Goal: Check status: Verify the current state of an ongoing process or item

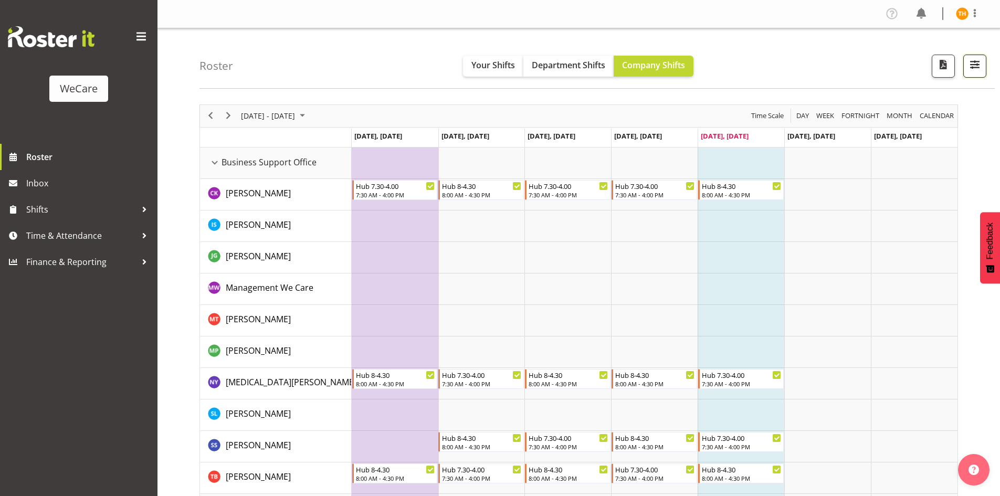
click at [976, 64] on span "button" at bounding box center [975, 65] width 14 height 14
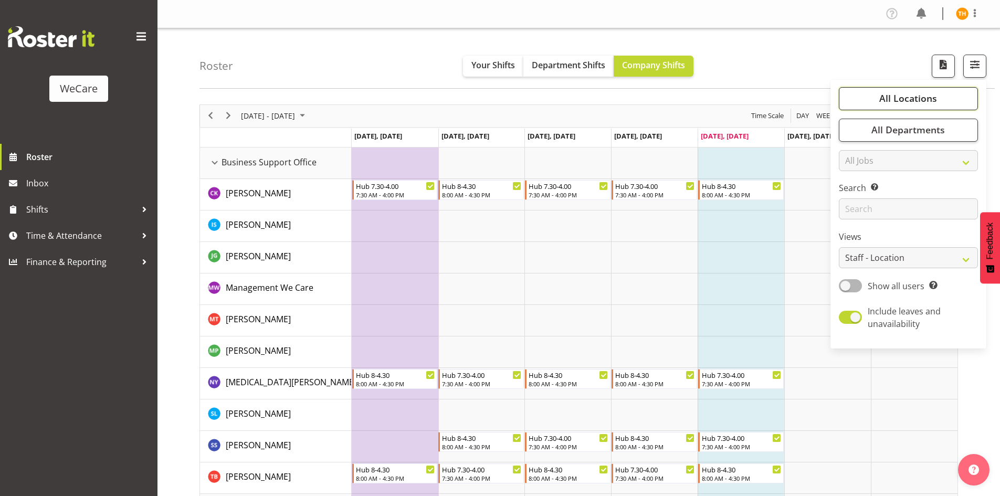
click at [909, 107] on button "All Locations" at bounding box center [908, 98] width 139 height 23
click at [960, 131] on link "Clear" at bounding box center [958, 130] width 16 height 13
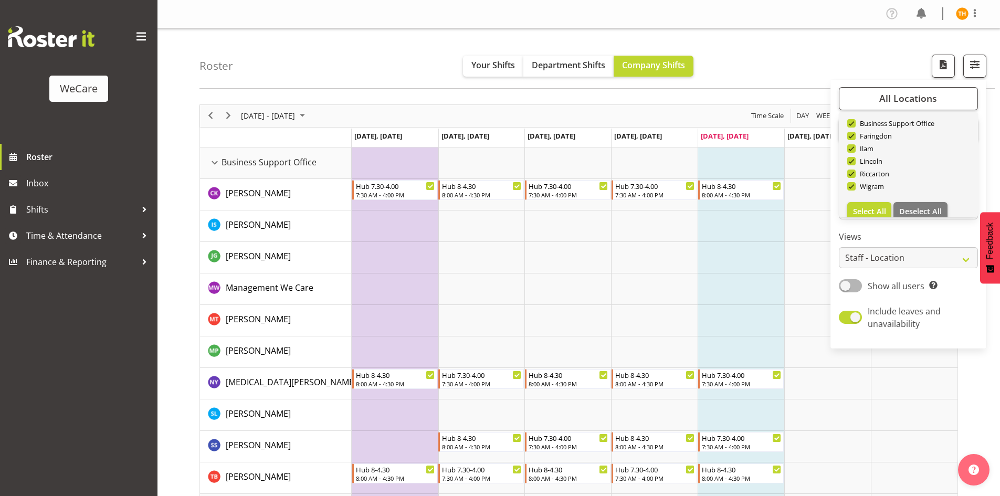
scroll to position [38, 0]
click at [919, 203] on span "Deselect All" at bounding box center [920, 200] width 43 height 10
checkbox input "false"
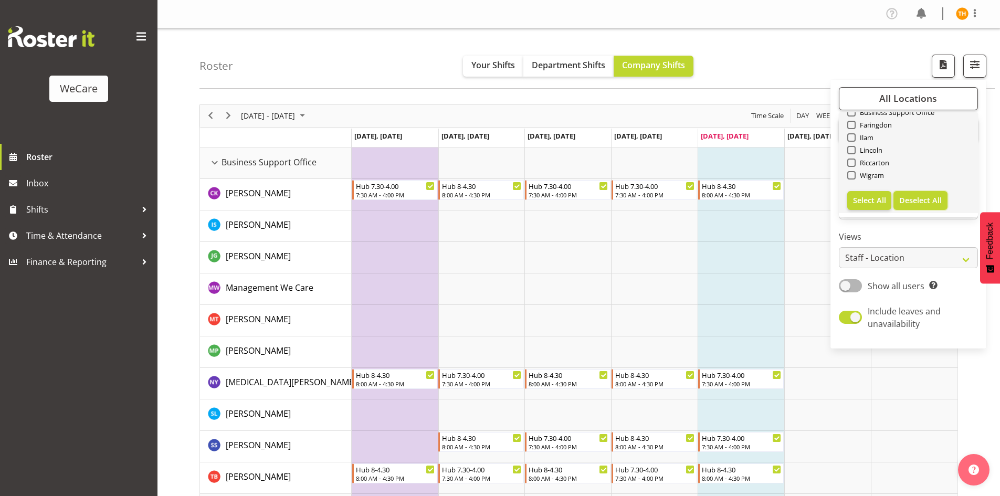
checkbox input "false"
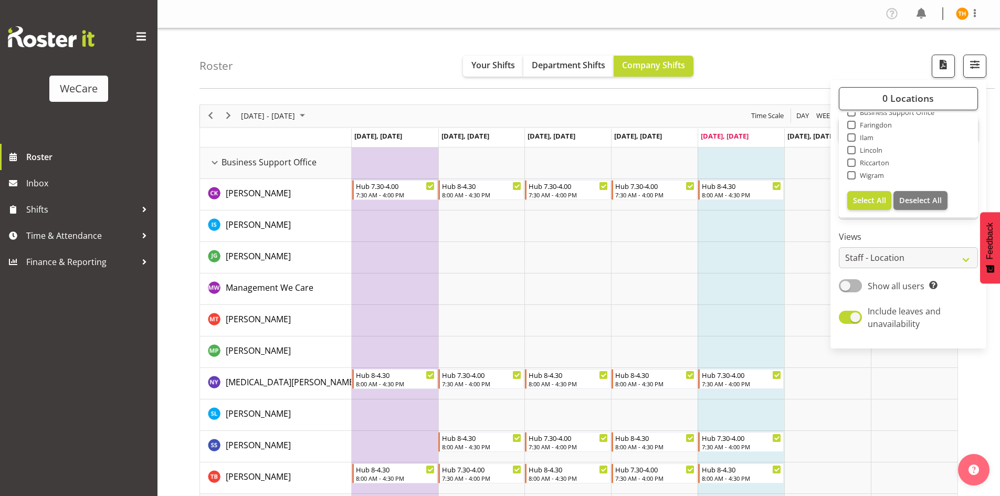
click at [853, 162] on span at bounding box center [851, 162] width 8 height 8
click at [853, 162] on input "Riccarton" at bounding box center [850, 162] width 7 height 7
checkbox input "true"
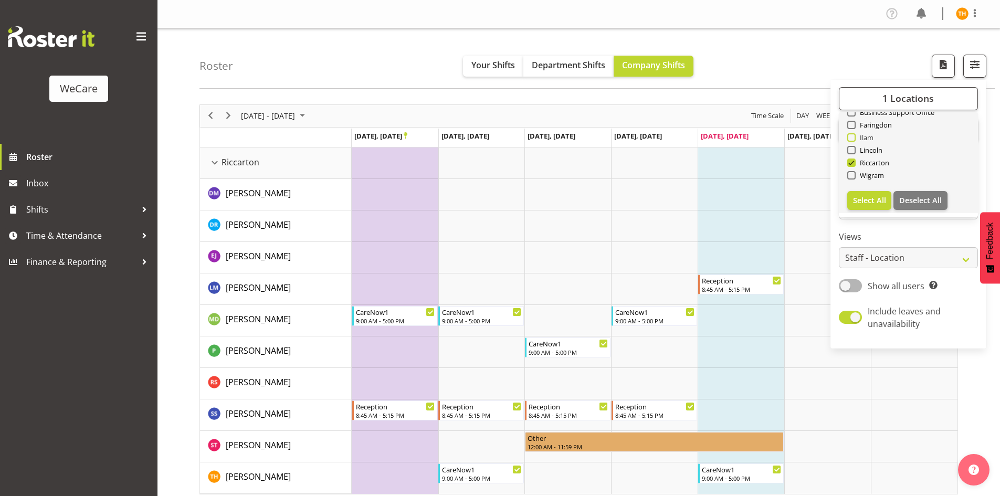
click at [854, 140] on span at bounding box center [851, 137] width 8 height 8
click at [854, 140] on input "Ilam" at bounding box center [850, 137] width 7 height 7
checkbox input "true"
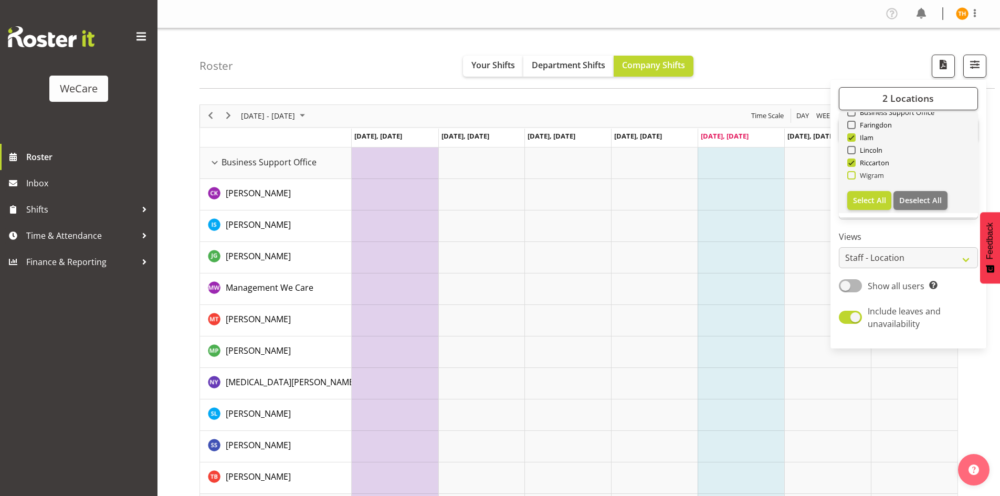
click at [852, 174] on span at bounding box center [851, 175] width 8 height 8
click at [852, 174] on input "Wigram" at bounding box center [850, 175] width 7 height 7
checkbox input "true"
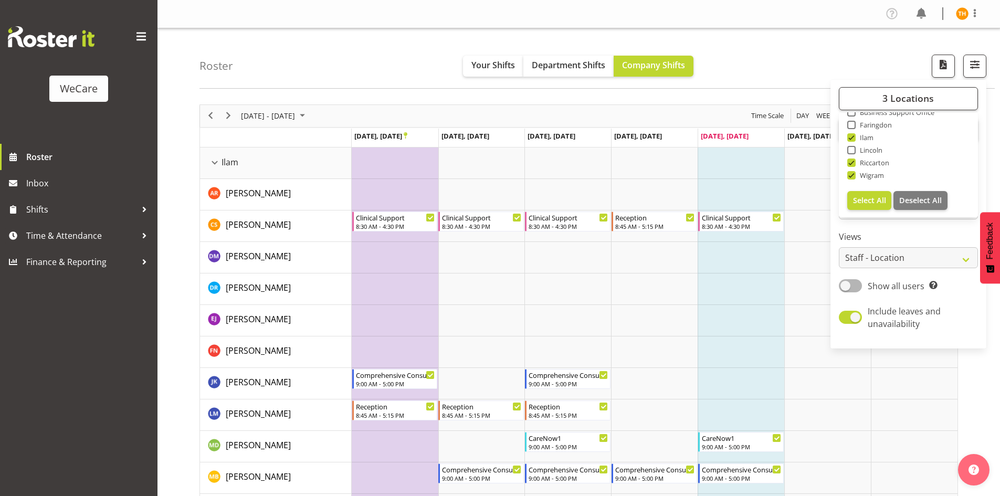
click at [908, 226] on div "3 Locations Clear Business Support Office [GEOGRAPHIC_DATA] Ilam [GEOGRAPHIC_DA…" at bounding box center [908, 214] width 156 height 260
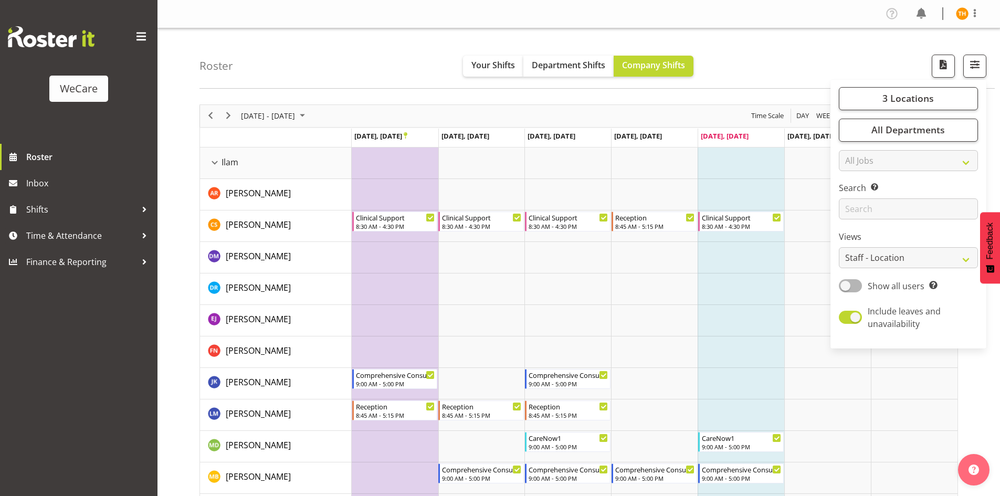
click at [855, 287] on span at bounding box center [850, 285] width 23 height 13
click at [845, 287] on input "Show all users Show only rostered employees" at bounding box center [842, 285] width 7 height 7
checkbox input "true"
click at [917, 257] on select "Staff Role Shift - Horizontal Shift - Vertical Staff - Location" at bounding box center [908, 257] width 139 height 21
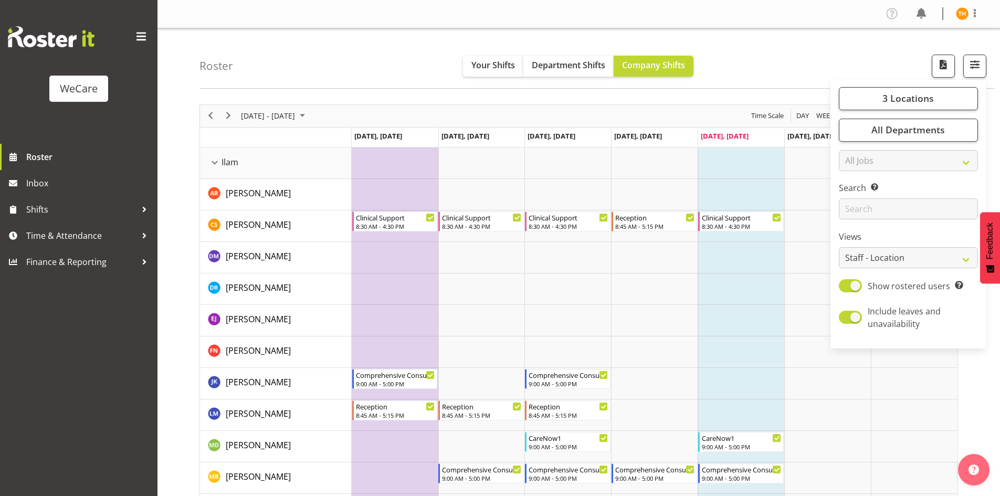
click at [790, 69] on div "Roster Your Shifts Department Shifts Company Shifts 3 Locations Clear Business …" at bounding box center [596, 58] width 795 height 60
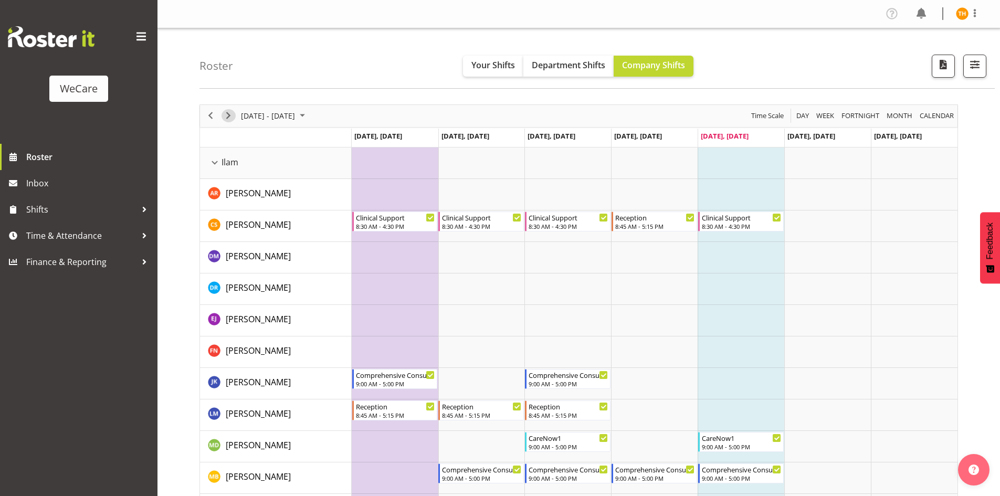
click at [234, 117] on span "Next" at bounding box center [228, 115] width 13 height 13
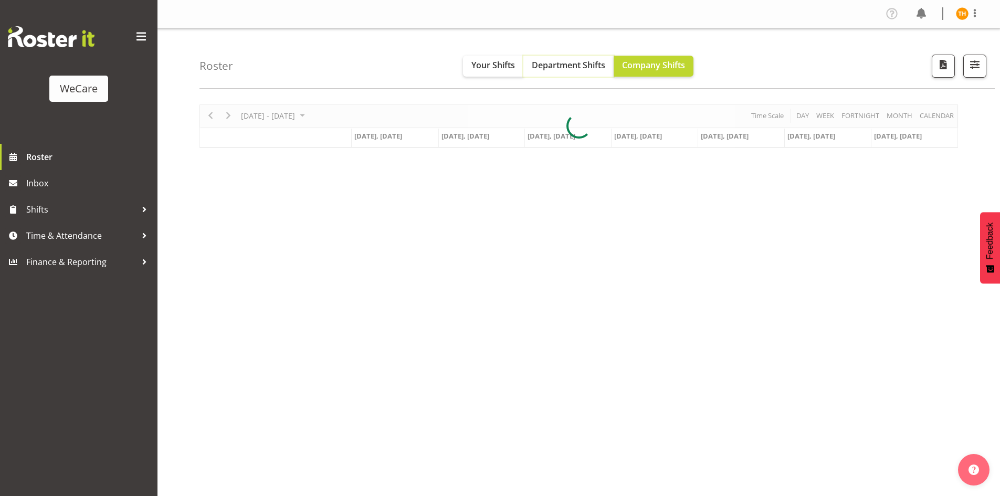
click at [567, 67] on span "Department Shifts" at bounding box center [568, 65] width 73 height 12
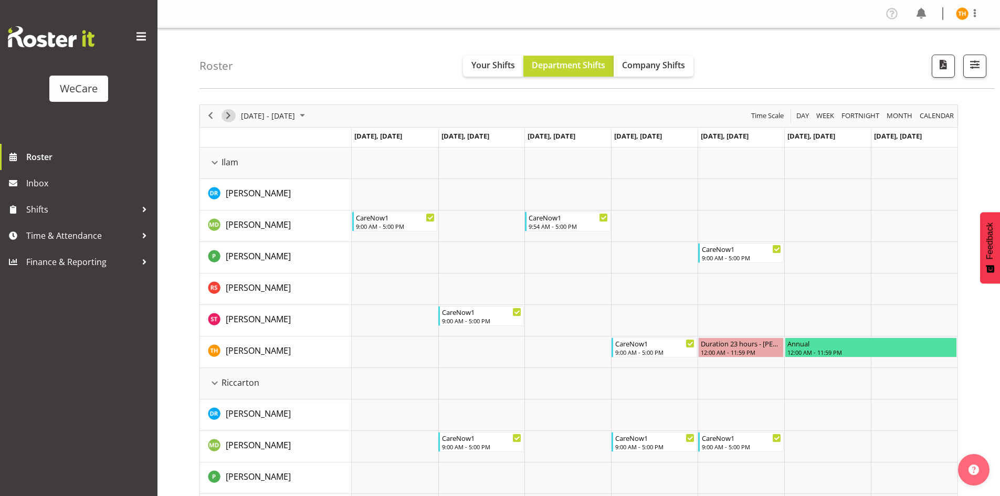
click at [234, 115] on span "Next" at bounding box center [228, 115] width 13 height 13
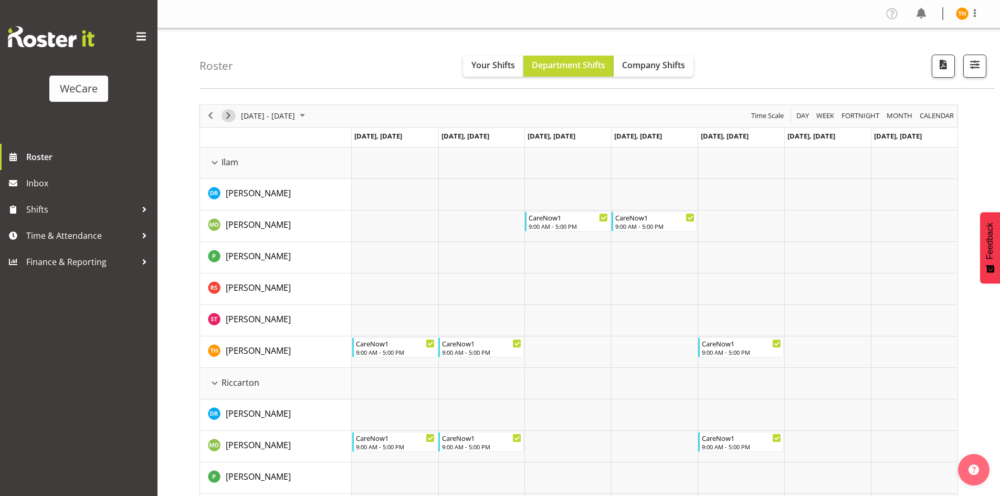
click at [229, 120] on span "Next" at bounding box center [228, 115] width 13 height 13
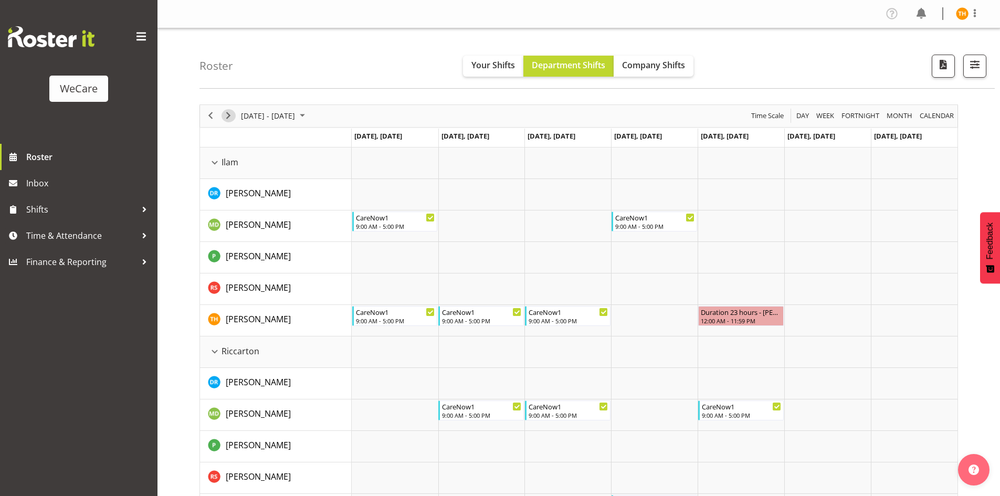
click at [229, 117] on span "Next" at bounding box center [228, 115] width 13 height 13
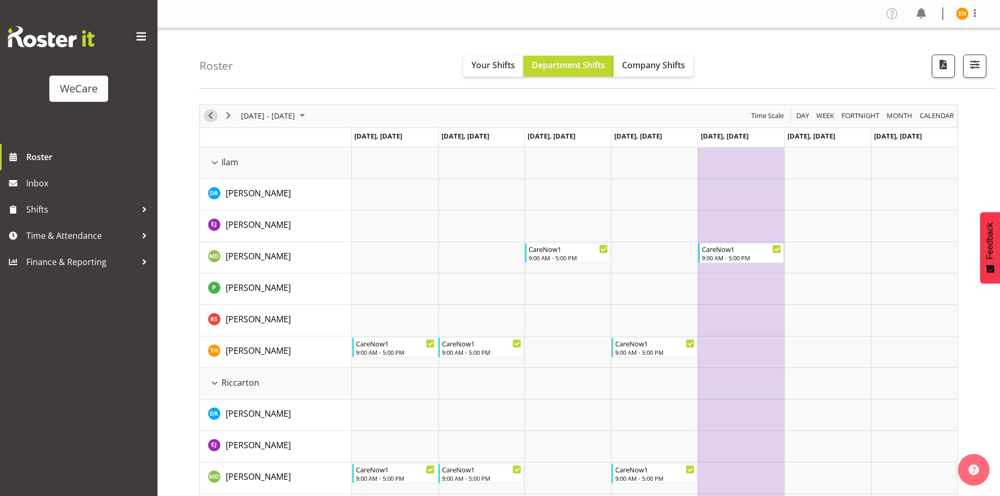
click at [209, 111] on span "Previous" at bounding box center [210, 115] width 13 height 13
